Goal: Task Accomplishment & Management: Manage account settings

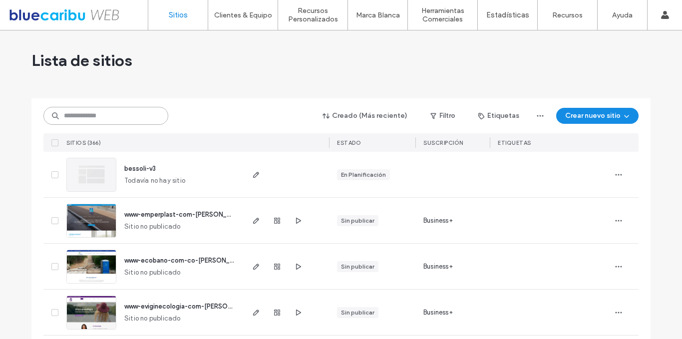
click at [123, 113] on input at bounding box center [105, 116] width 125 height 18
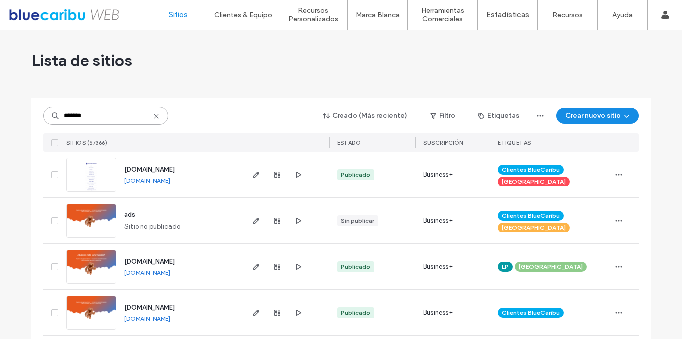
type input "*******"
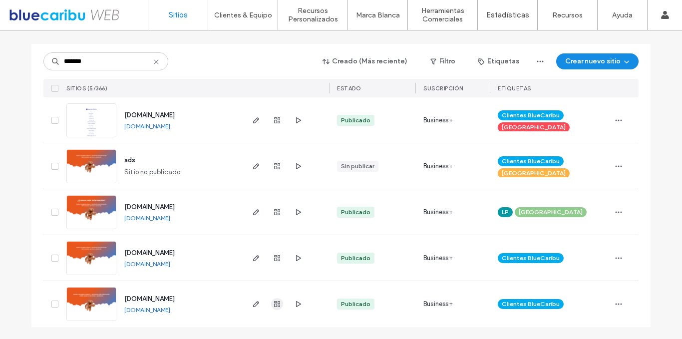
click at [274, 304] on use "button" at bounding box center [277, 304] width 6 height 6
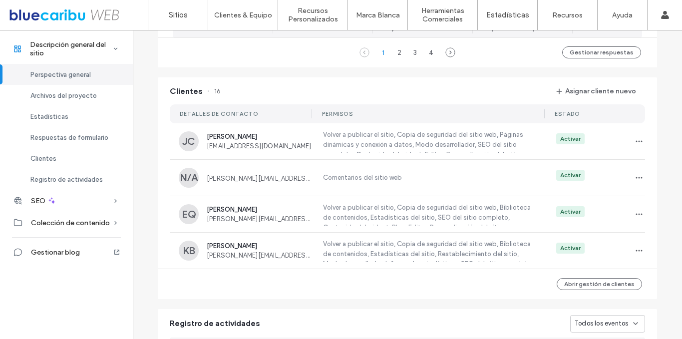
scroll to position [867, 0]
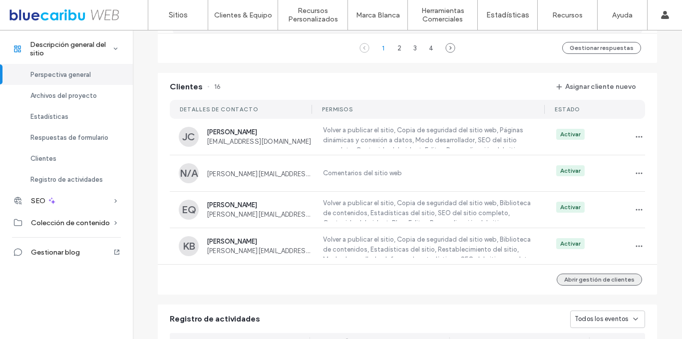
click at [600, 285] on button "Abrir gestión de clientes" at bounding box center [598, 280] width 85 height 12
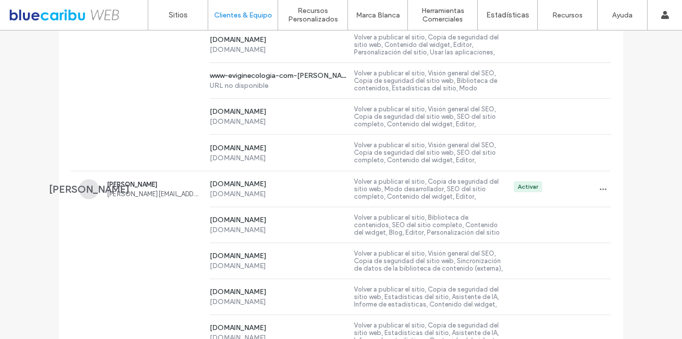
scroll to position [3258, 0]
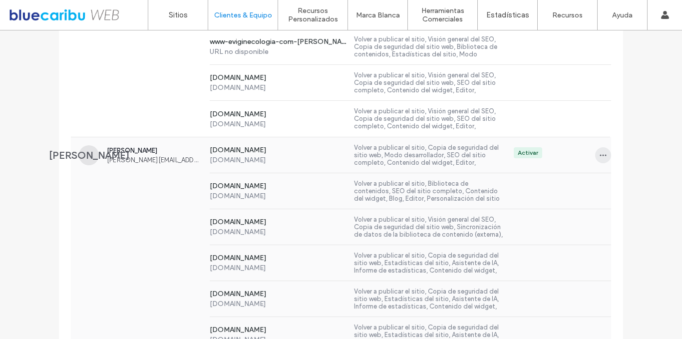
click at [599, 152] on icon "button" at bounding box center [603, 155] width 8 height 8
click at [580, 180] on span "Sitios y permisos" at bounding box center [558, 181] width 51 height 10
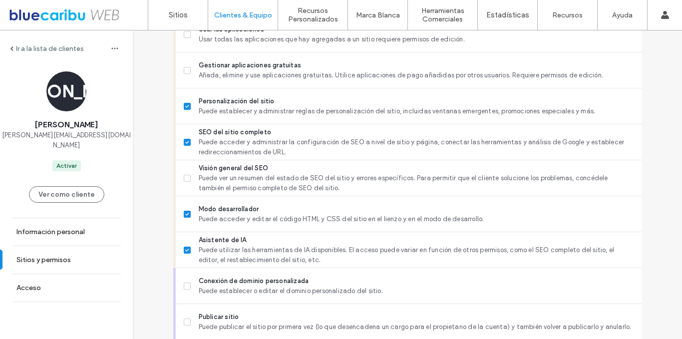
scroll to position [779, 0]
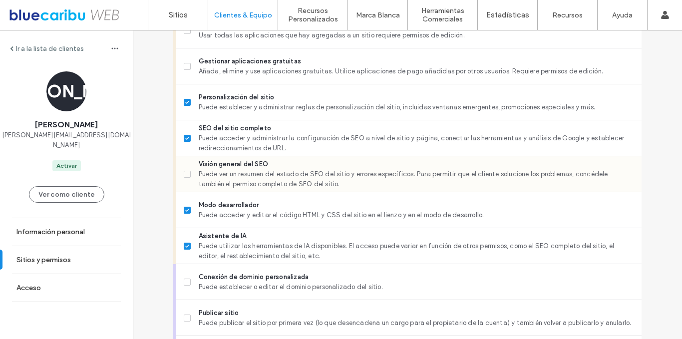
click at [185, 176] on icon at bounding box center [187, 174] width 4 height 3
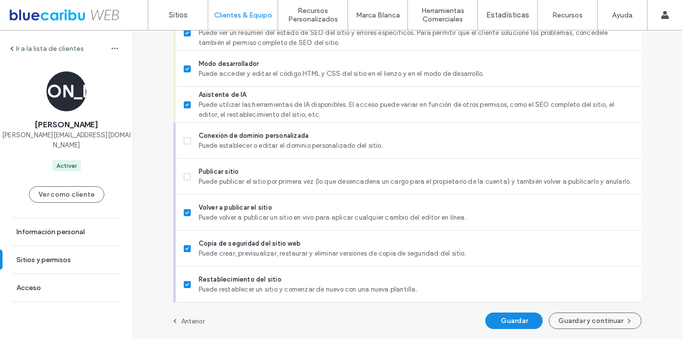
scroll to position [929, 0]
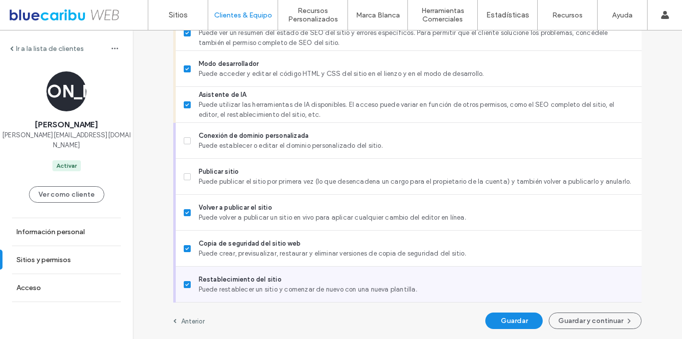
click at [185, 286] on span at bounding box center [187, 284] width 7 height 7
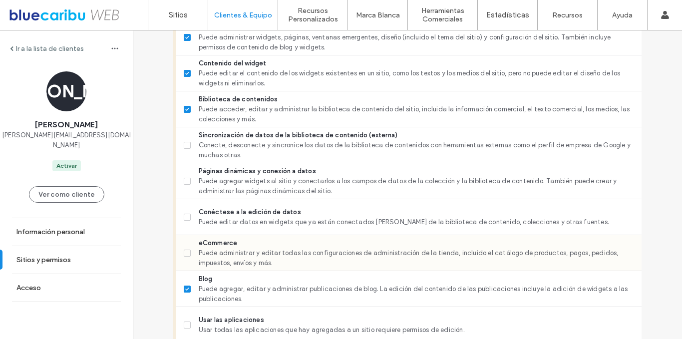
scroll to position [489, 0]
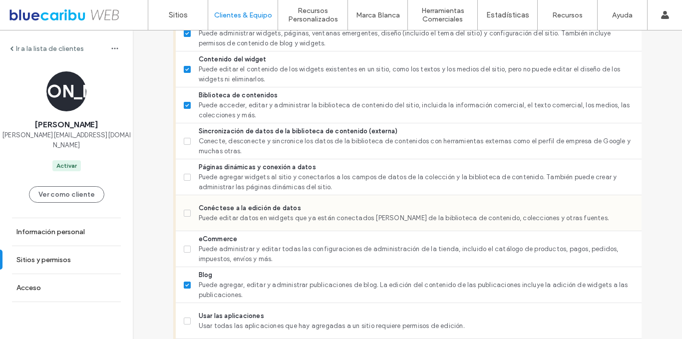
click at [186, 217] on span at bounding box center [187, 213] width 7 height 7
click at [185, 180] on span at bounding box center [187, 176] width 7 height 7
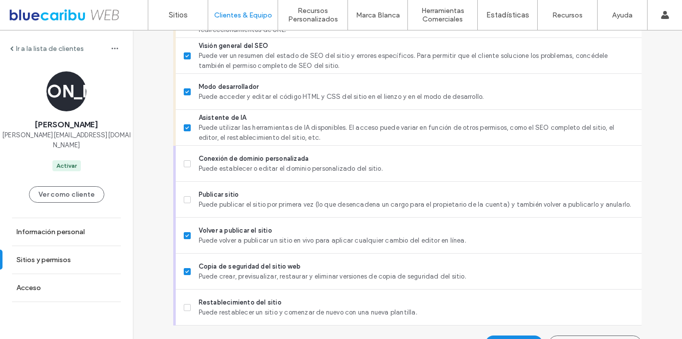
scroll to position [929, 0]
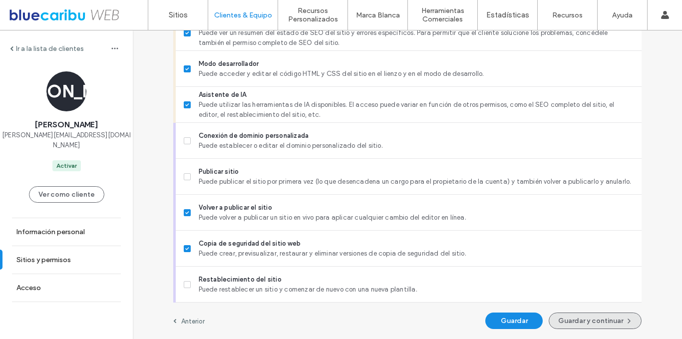
click at [596, 320] on button "Guardar y continuar" at bounding box center [595, 320] width 93 height 16
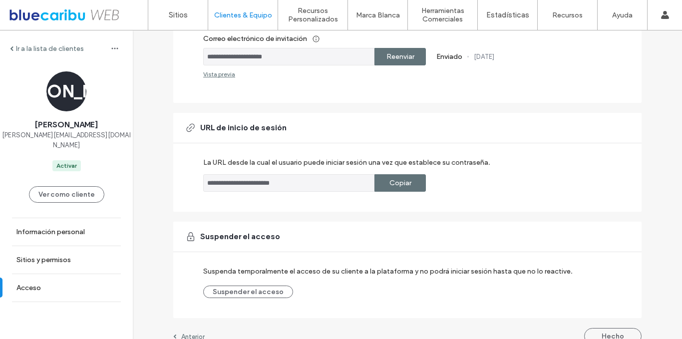
scroll to position [233, 0]
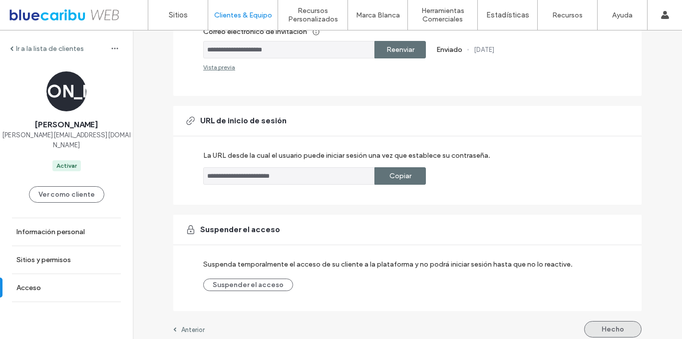
click at [605, 323] on button "Hecho" at bounding box center [612, 329] width 57 height 16
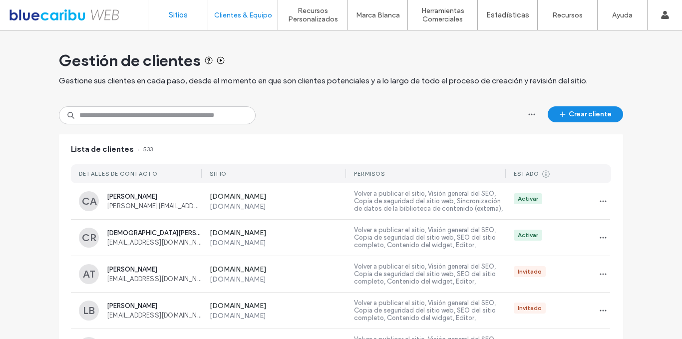
click at [179, 13] on label "Sitios" at bounding box center [178, 14] width 19 height 9
